Goal: Information Seeking & Learning: Check status

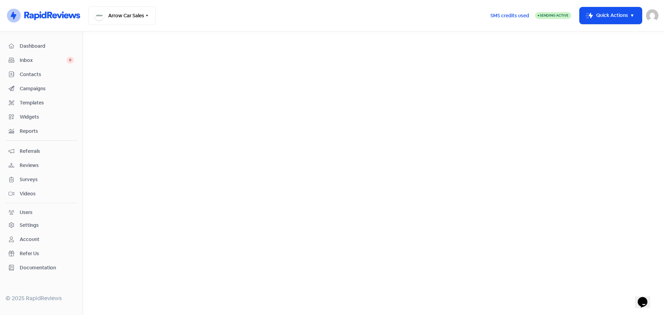
click at [33, 166] on span "Reviews" at bounding box center [47, 165] width 54 height 7
click at [223, 37] on link "Reviews" at bounding box center [218, 40] width 21 height 8
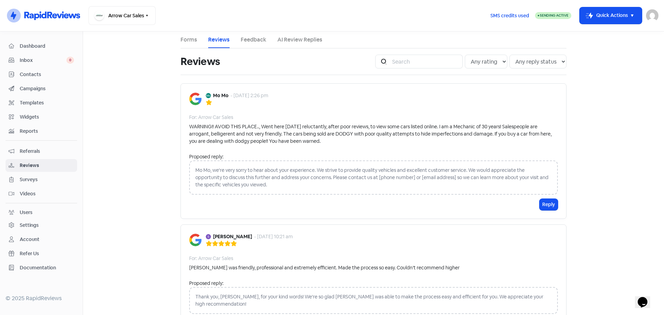
click at [215, 95] on b "Mo Mo" at bounding box center [221, 95] width 16 height 7
